Goal: Transaction & Acquisition: Purchase product/service

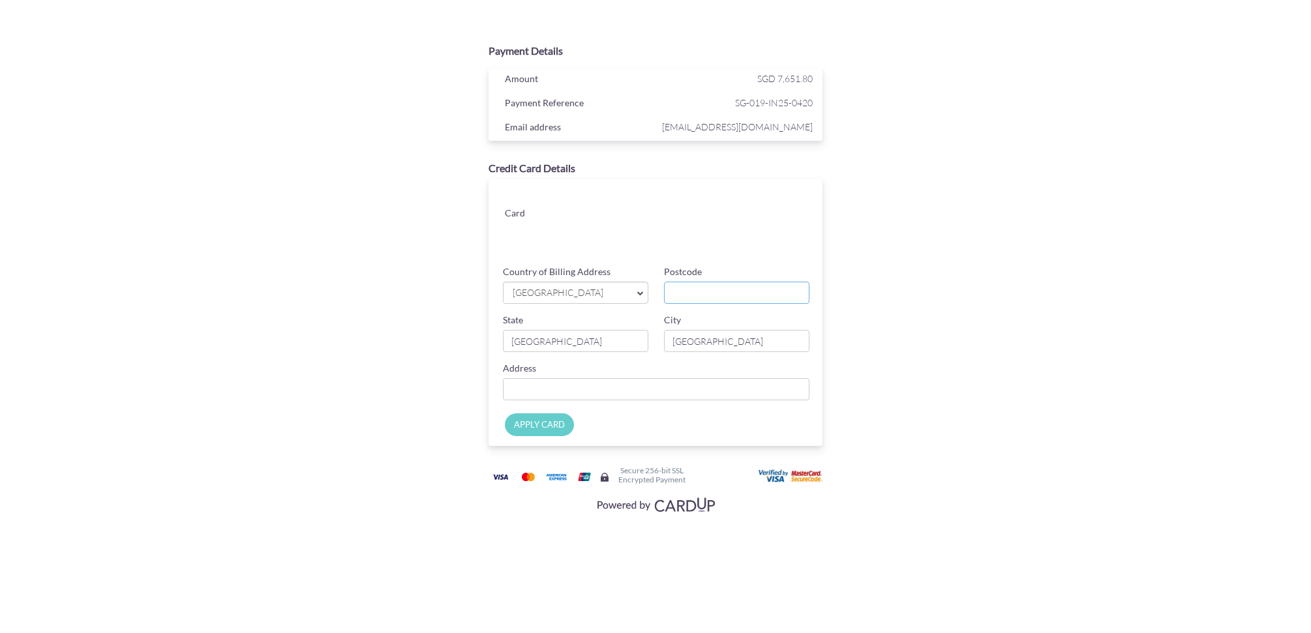
click at [677, 290] on input "Postcode" at bounding box center [736, 293] width 145 height 22
type input "098205"
type input "[STREET_ADDRESS]"
click at [551, 429] on input "APPLY CARD" at bounding box center [539, 425] width 69 height 23
type input "Applying..."
